Goal: Find specific page/section: Find specific page/section

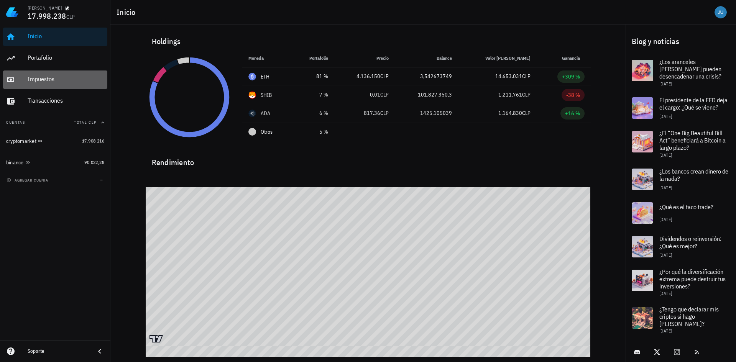
click at [47, 81] on div "Impuestos" at bounding box center [66, 79] width 77 height 7
